Goal: Transaction & Acquisition: Purchase product/service

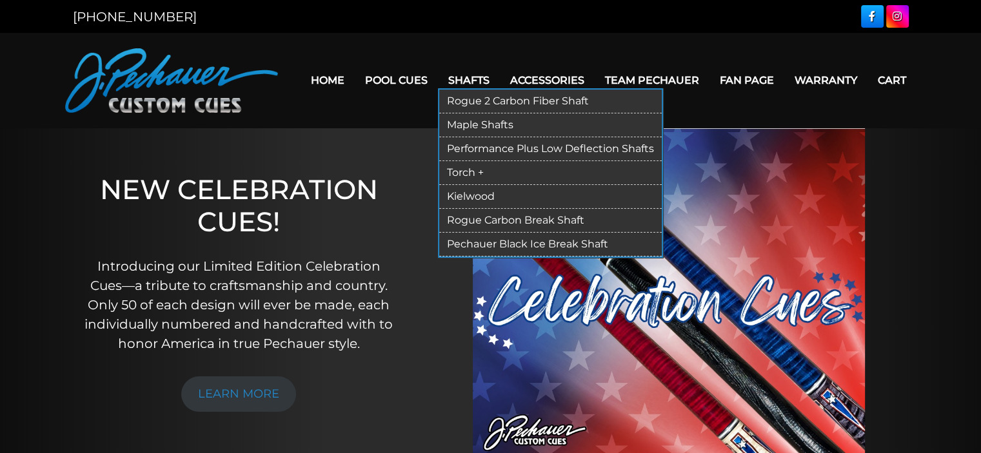
click at [489, 239] on link "Pechauer Black Ice Break Shaft" at bounding box center [550, 245] width 223 height 24
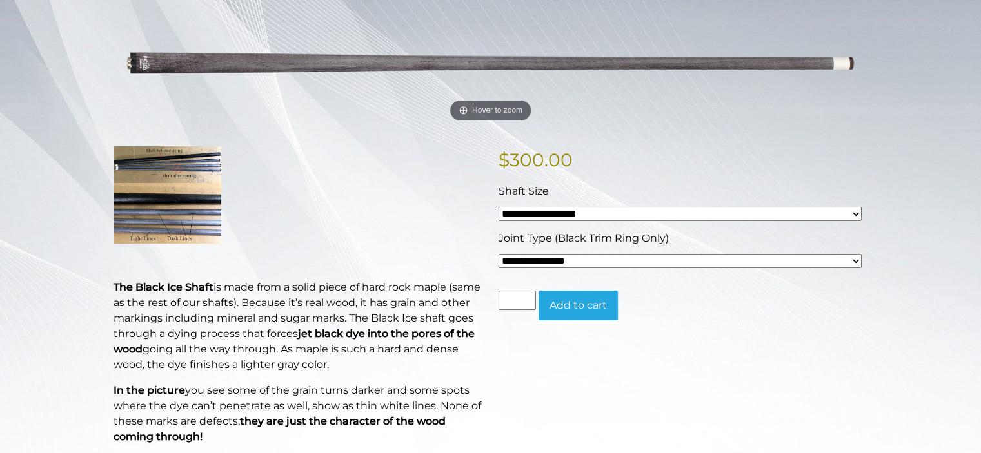
scroll to position [200, 0]
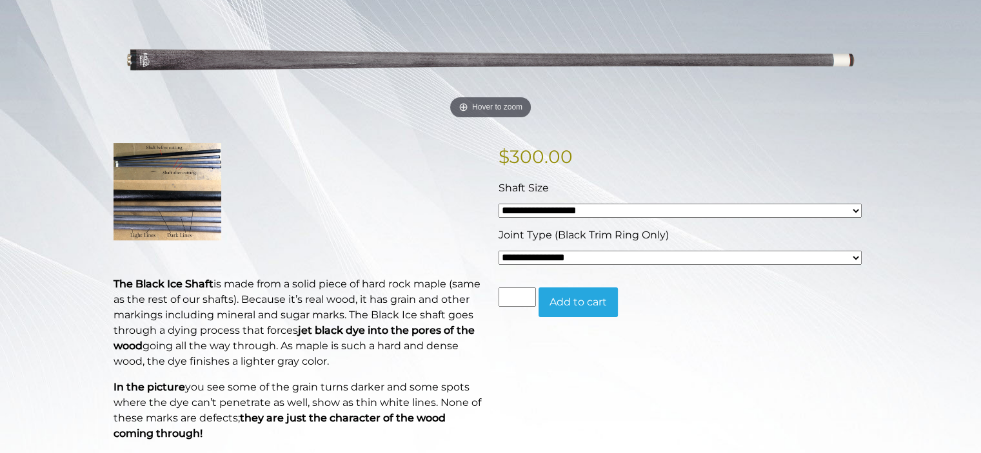
click at [712, 259] on select "**********" at bounding box center [680, 258] width 363 height 14
